Goal: Task Accomplishment & Management: Manage account settings

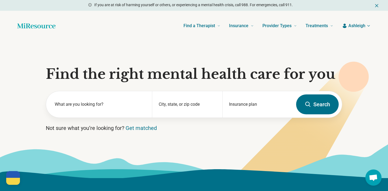
click at [357, 24] on span "Ashleigh" at bounding box center [357, 26] width 17 height 6
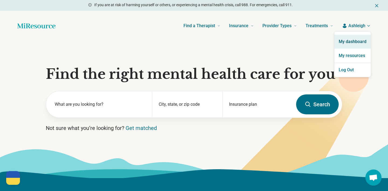
click at [354, 42] on link "My dashboard" at bounding box center [353, 42] width 36 height 14
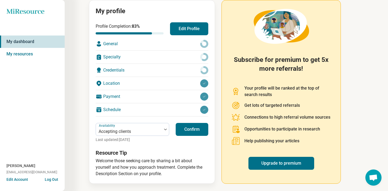
scroll to position [63, 0]
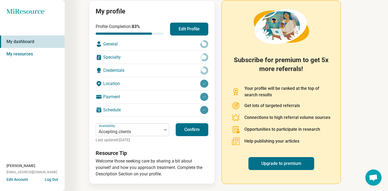
click at [199, 129] on button "Confirm" at bounding box center [192, 129] width 33 height 13
click at [174, 45] on div "General" at bounding box center [152, 44] width 113 height 13
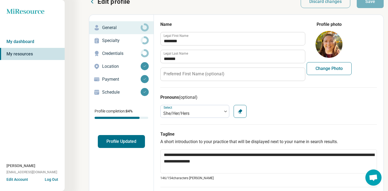
scroll to position [6, 0]
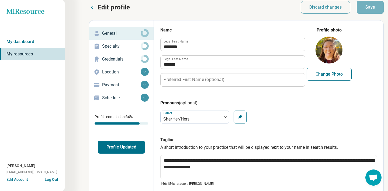
click at [115, 46] on p "Specialty" at bounding box center [121, 46] width 39 height 6
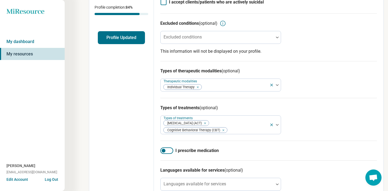
scroll to position [118, 0]
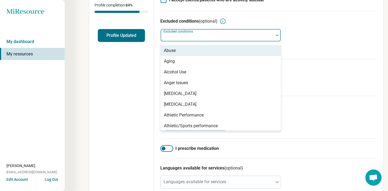
click at [200, 38] on div "Excluded conditions" at bounding box center [220, 35] width 121 height 13
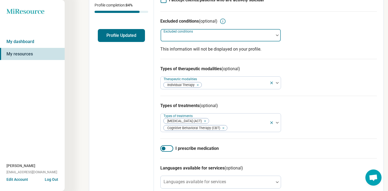
click at [200, 38] on div at bounding box center [217, 38] width 109 height 8
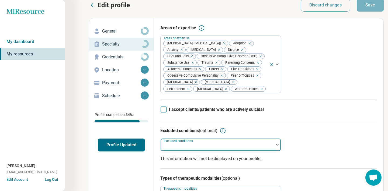
scroll to position [6, 0]
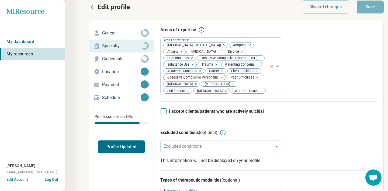
click at [125, 61] on p "Credentials" at bounding box center [121, 59] width 39 height 6
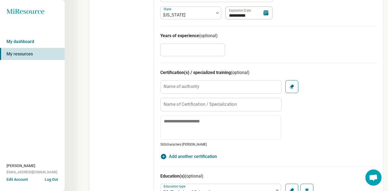
scroll to position [253, 0]
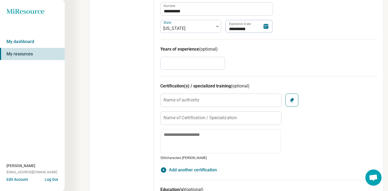
click at [177, 65] on input "*" at bounding box center [192, 63] width 65 height 13
type textarea "*"
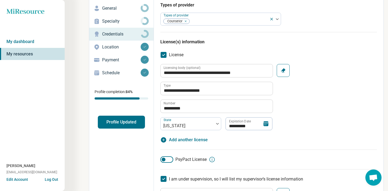
scroll to position [33, 0]
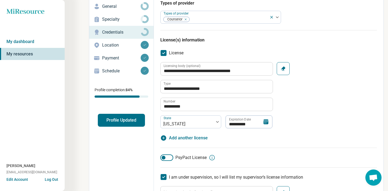
type input "*"
click at [113, 46] on p "Location" at bounding box center [121, 45] width 39 height 6
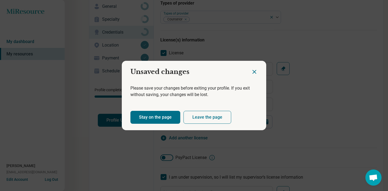
click at [256, 69] on icon "Close dialog" at bounding box center [254, 72] width 6 height 6
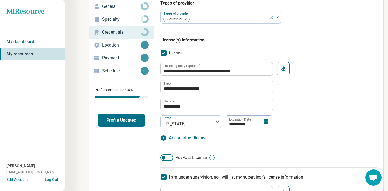
scroll to position [0, 0]
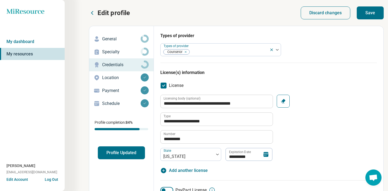
click at [368, 7] on button "Save" at bounding box center [370, 12] width 27 height 13
type textarea "*"
click at [122, 76] on p "Location" at bounding box center [121, 78] width 39 height 6
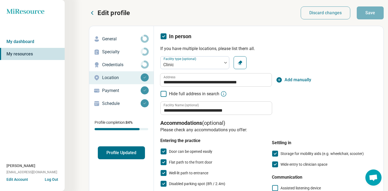
click at [118, 90] on p "Payment" at bounding box center [121, 91] width 39 height 6
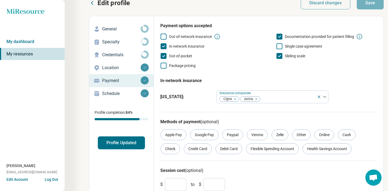
scroll to position [30, 0]
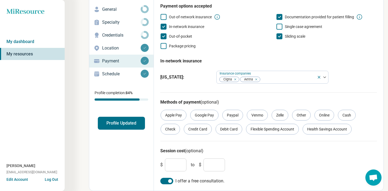
click at [118, 76] on p "Schedule" at bounding box center [121, 74] width 39 height 6
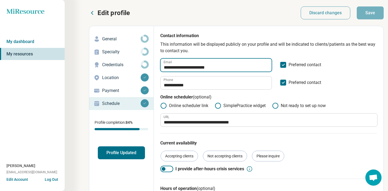
click at [233, 70] on input "**********" at bounding box center [216, 65] width 111 height 13
click at [173, 68] on input "**********" at bounding box center [216, 65] width 111 height 13
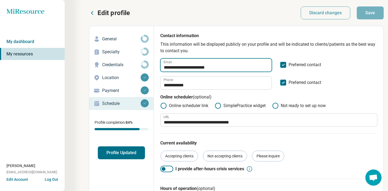
drag, startPoint x: 172, startPoint y: 67, endPoint x: 158, endPoint y: 67, distance: 14.0
type input "**********"
click at [213, 67] on input "**********" at bounding box center [216, 65] width 111 height 13
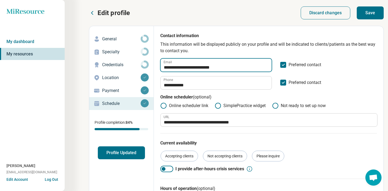
click at [213, 67] on input "**********" at bounding box center [216, 65] width 111 height 13
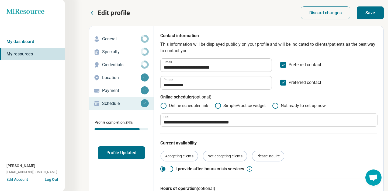
click at [250, 43] on p "This information will be displayed publicly on your profile and will be indicat…" at bounding box center [268, 47] width 217 height 13
click at [375, 13] on button "Save" at bounding box center [370, 12] width 27 height 13
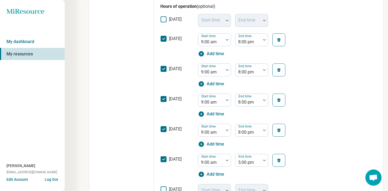
scroll to position [179, 0]
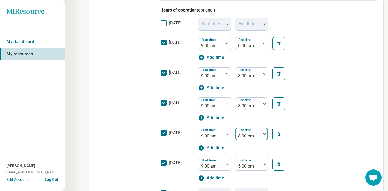
click at [262, 132] on div at bounding box center [264, 134] width 7 height 12
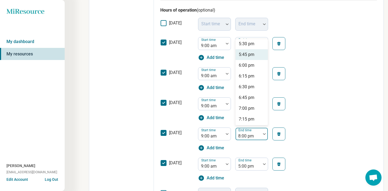
scroll to position [337, 0]
click at [249, 44] on div "5:00 pm" at bounding box center [247, 43] width 16 height 6
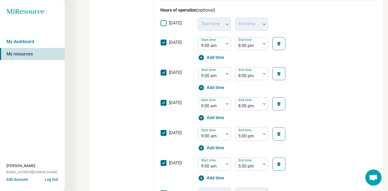
click at [285, 160] on button "button" at bounding box center [279, 164] width 13 height 13
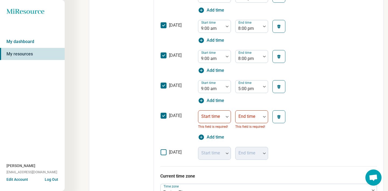
scroll to position [229, 0]
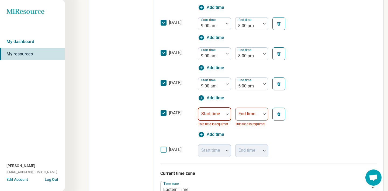
click at [222, 113] on div at bounding box center [210, 114] width 25 height 12
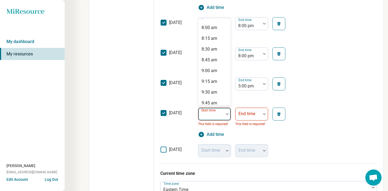
scroll to position [345, 0]
click at [215, 69] on div "9:00 am" at bounding box center [210, 69] width 16 height 6
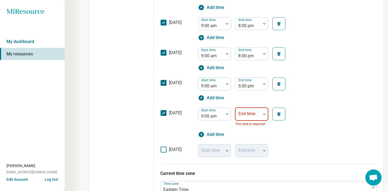
click at [257, 113] on div at bounding box center [248, 117] width 21 height 8
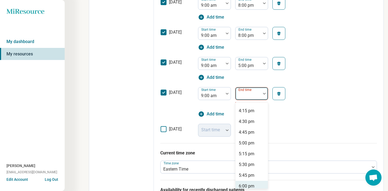
scroll to position [299, 0]
click at [250, 147] on div "5:00 pm" at bounding box center [247, 144] width 16 height 6
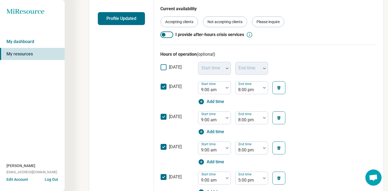
scroll to position [0, 0]
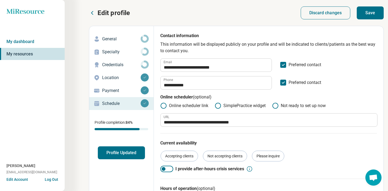
click at [371, 15] on button "Save" at bounding box center [370, 12] width 27 height 13
click at [134, 153] on button "Profile Updated" at bounding box center [121, 153] width 47 height 13
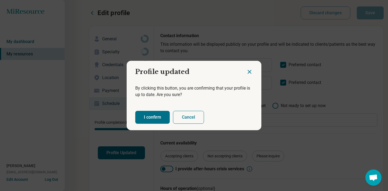
click at [159, 119] on button "I confirm" at bounding box center [152, 117] width 35 height 13
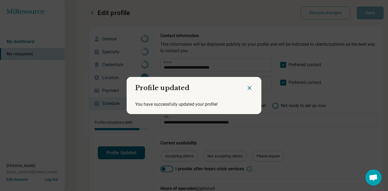
click at [247, 86] on icon "Close dialog" at bounding box center [249, 88] width 6 height 6
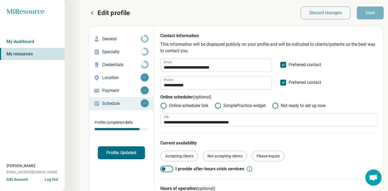
click at [33, 50] on link "My resources" at bounding box center [32, 54] width 65 height 12
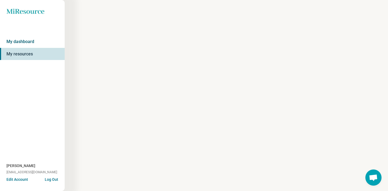
click at [33, 45] on link "My dashboard" at bounding box center [32, 42] width 65 height 12
